Goal: Information Seeking & Learning: Learn about a topic

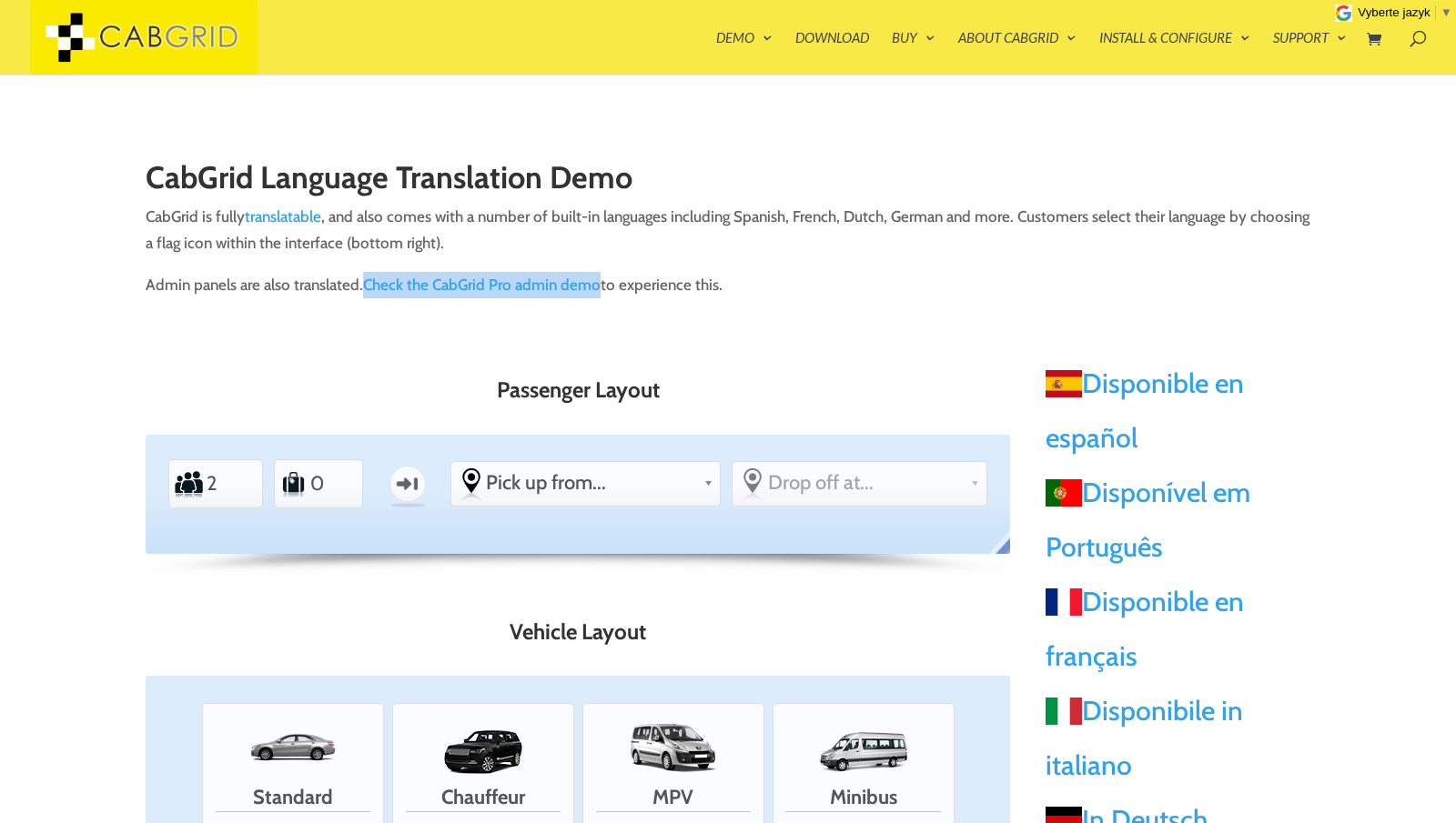
click at [754, 308] on div "CabGrid Language Translation Demo CabGrid is fully translatable , and also come…" at bounding box center [728, 229] width 1164 height 195
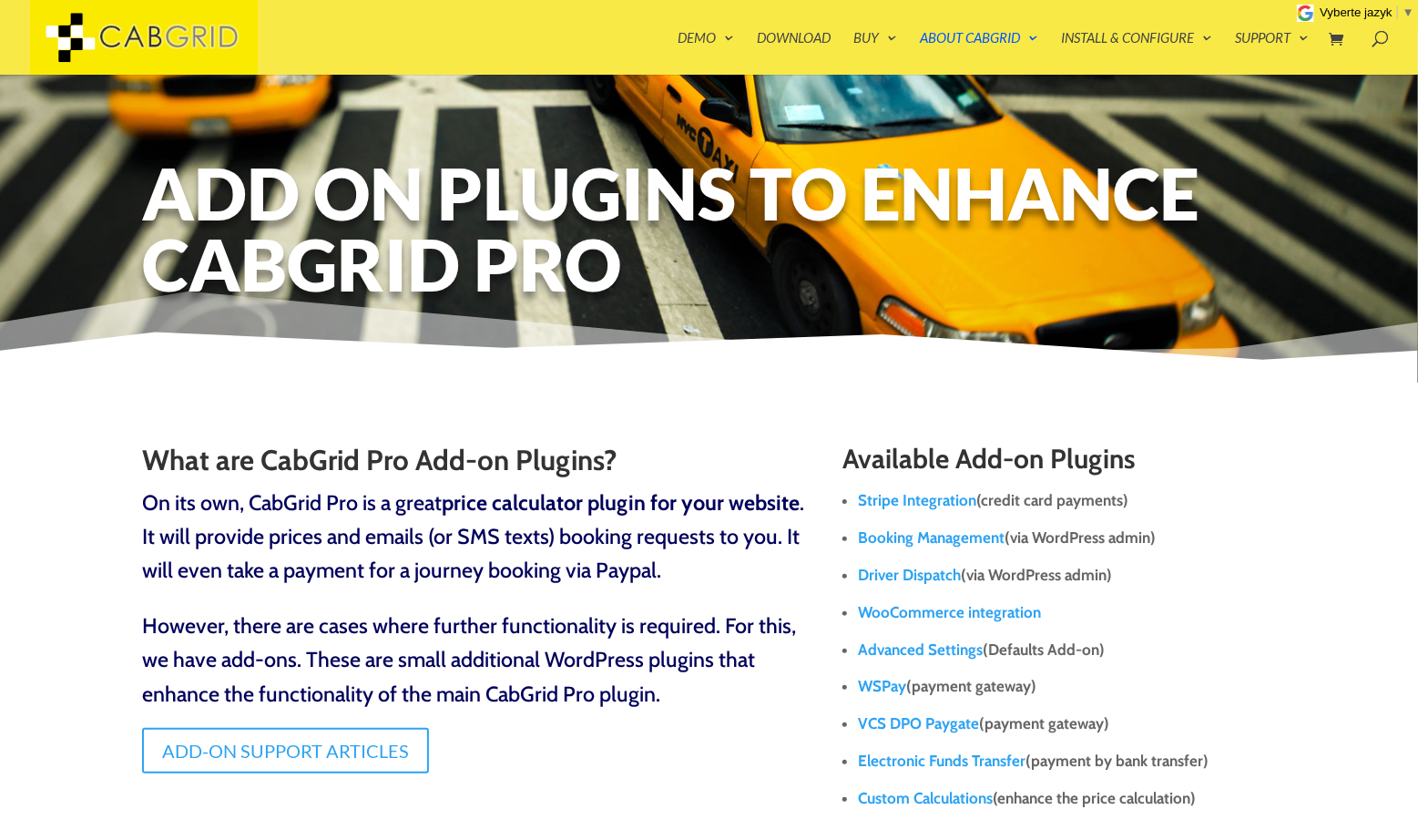
click at [1288, 442] on div "What are CabGrid Pro Add-on Plugins? On its own, CabGrid Pro is a great price c…" at bounding box center [709, 650] width 1418 height 535
